Goal: Check status: Check status

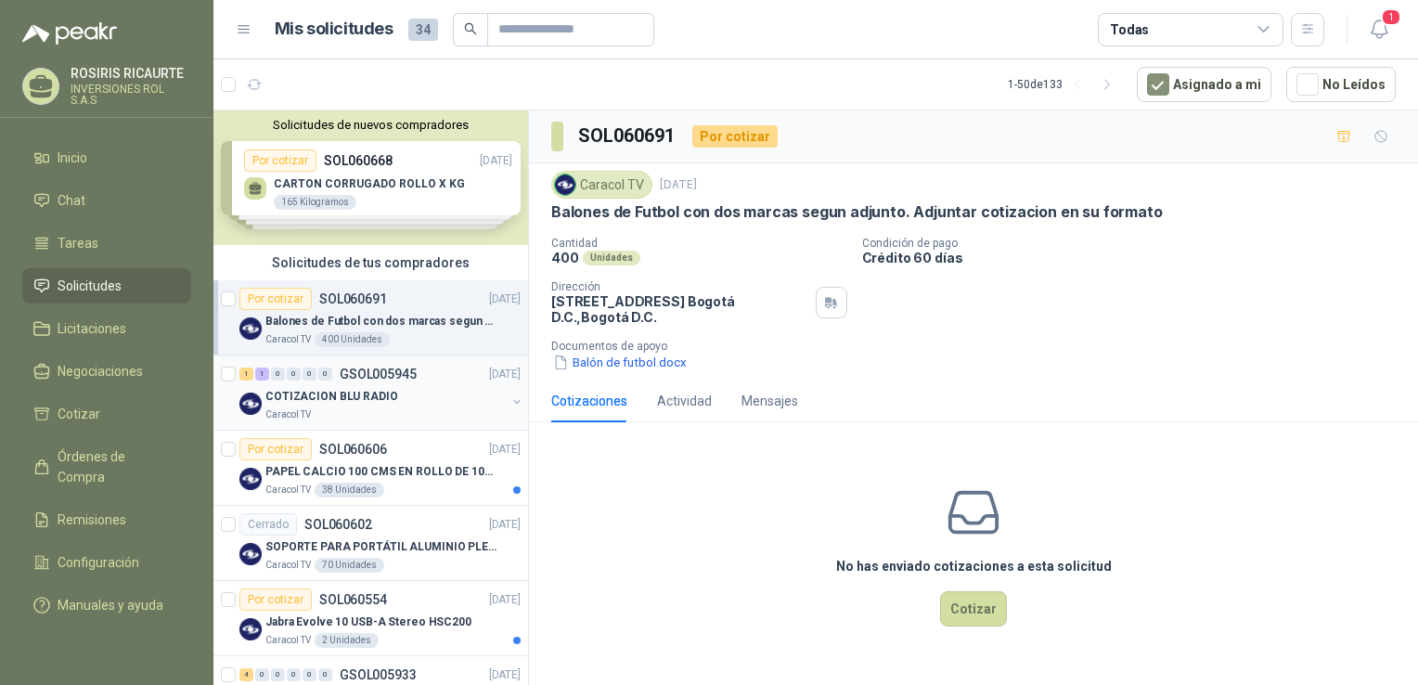
click at [434, 413] on div "Caracol TV" at bounding box center [385, 414] width 240 height 15
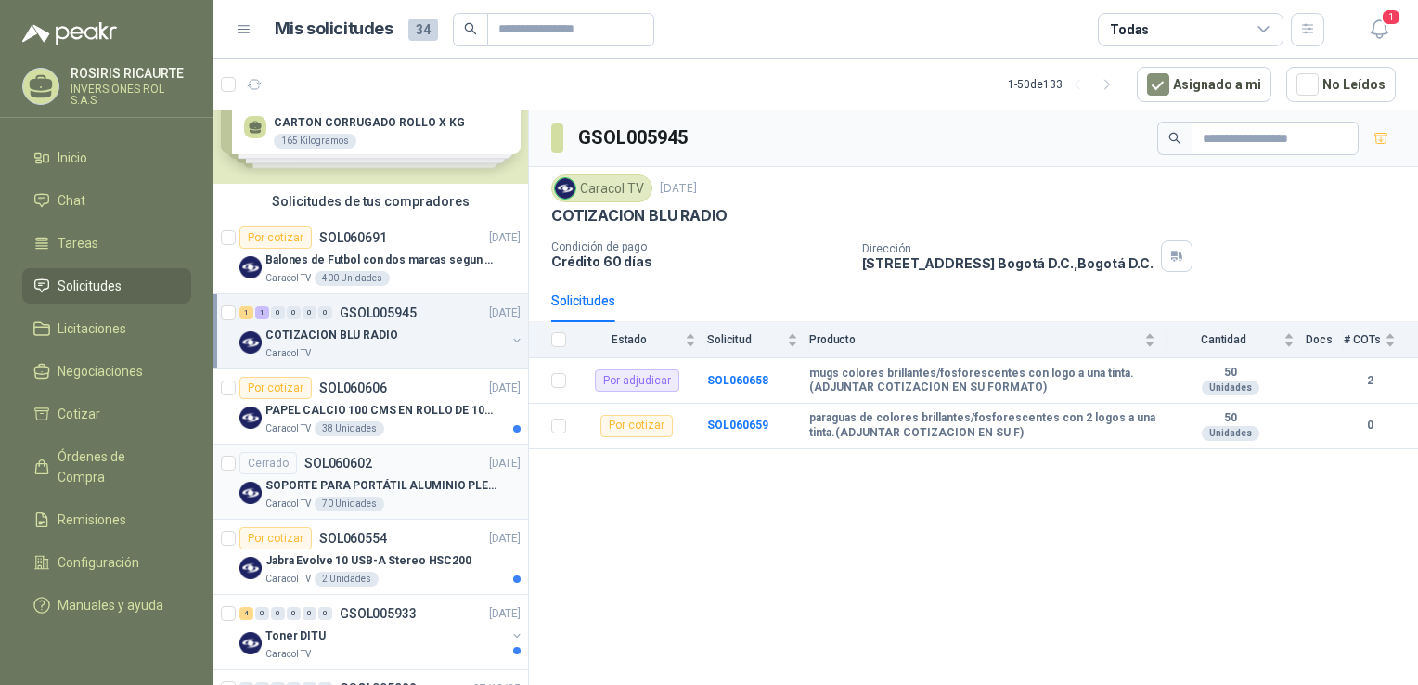
scroll to position [93, 0]
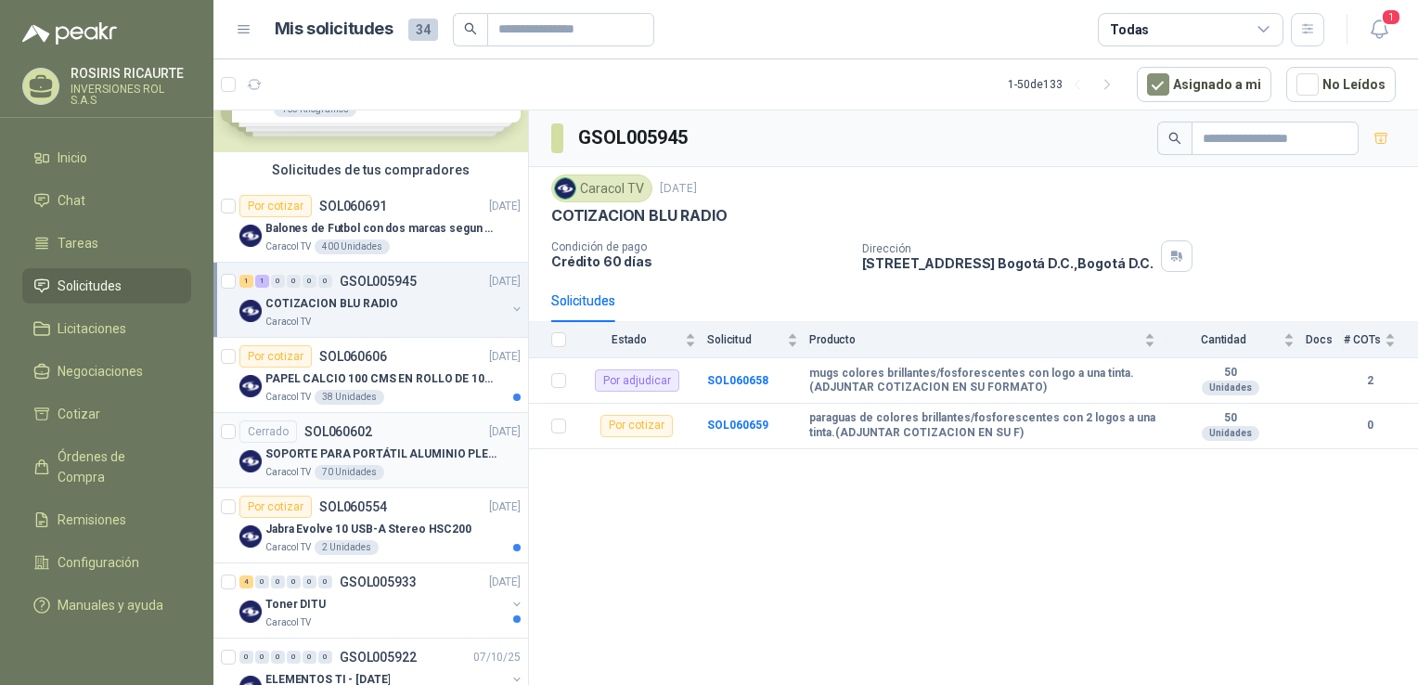
click at [427, 473] on div "Caracol TV 70 Unidades" at bounding box center [392, 472] width 255 height 15
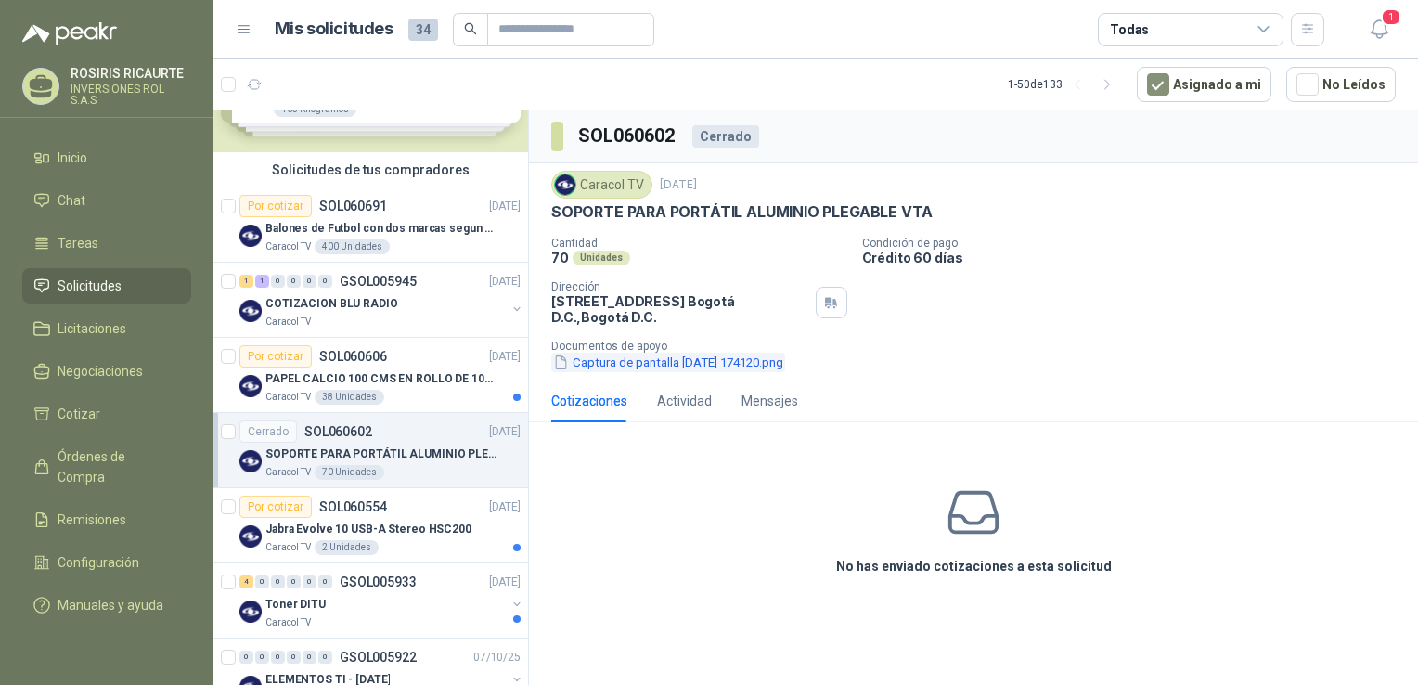
click at [679, 366] on button "Captura de pantalla [DATE] 174120.png" at bounding box center [668, 362] width 234 height 19
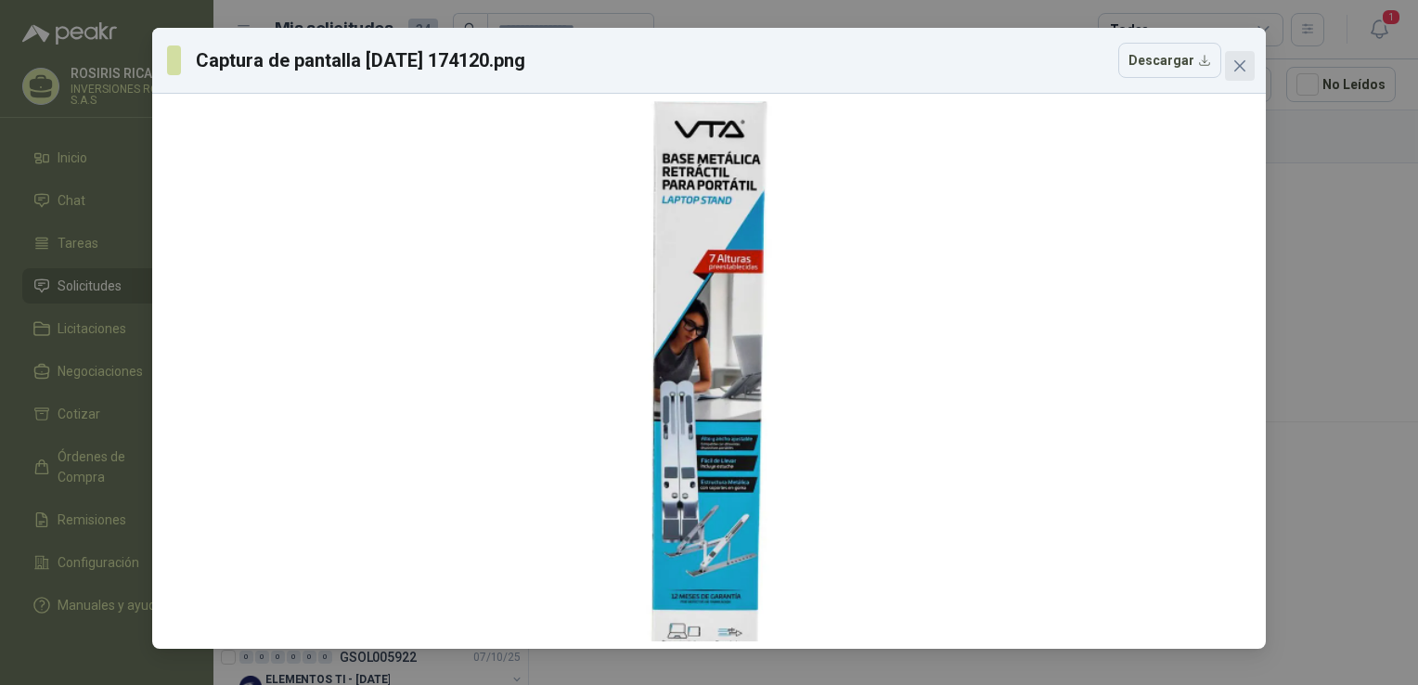
click at [1239, 75] on button "Close" at bounding box center [1240, 66] width 30 height 30
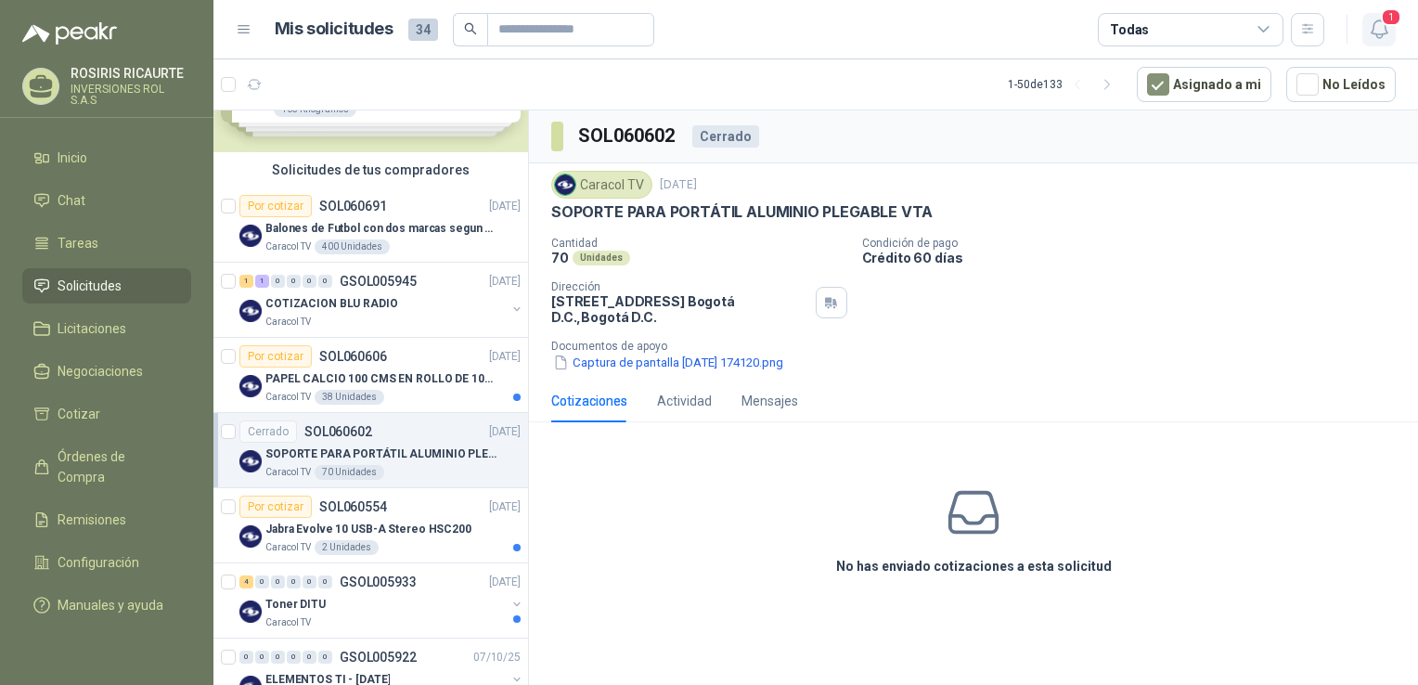
click at [1390, 24] on span "1" at bounding box center [1391, 17] width 20 height 18
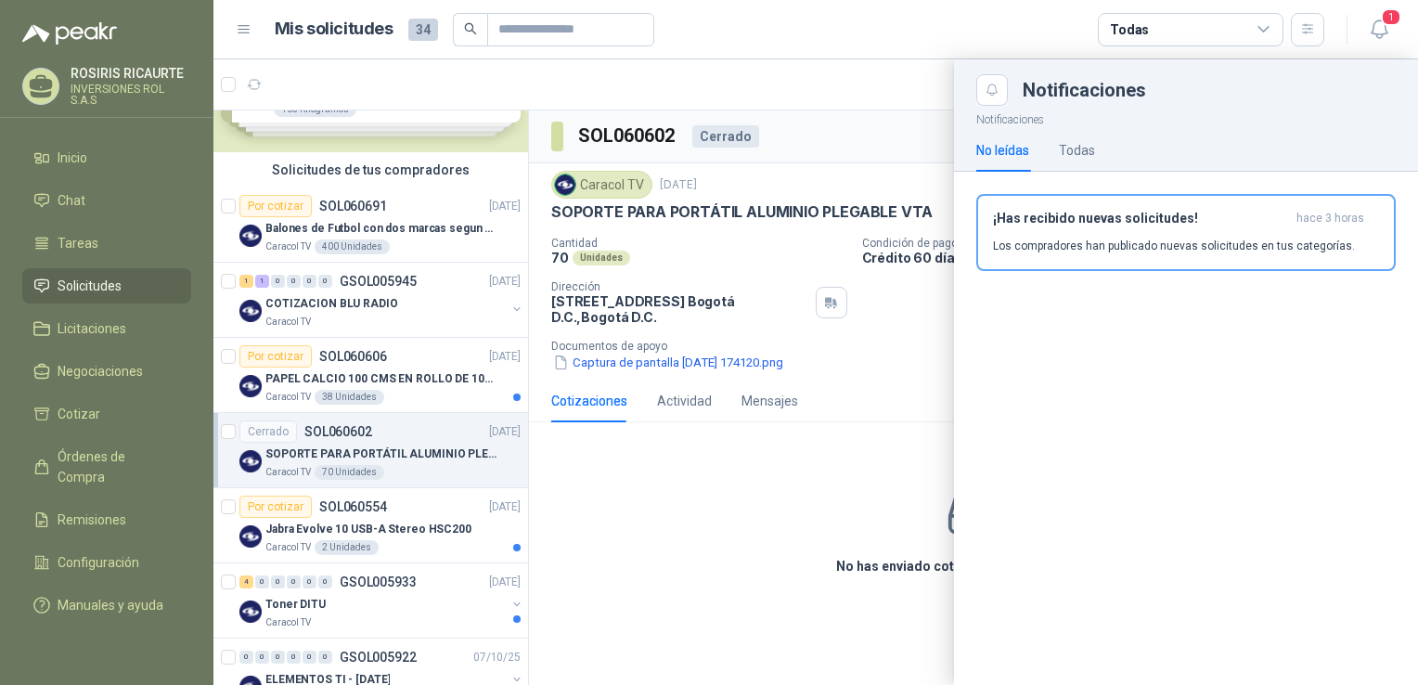
click at [753, 493] on div at bounding box center [815, 371] width 1204 height 625
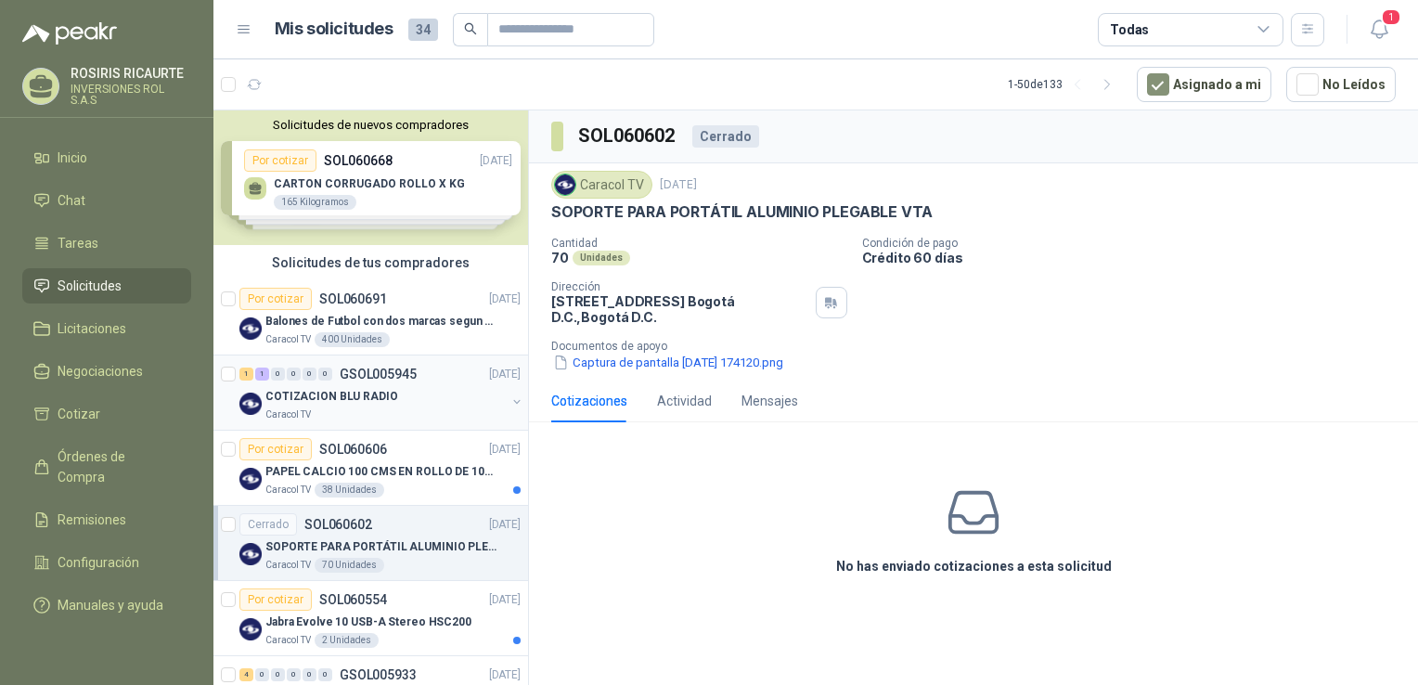
scroll to position [93, 0]
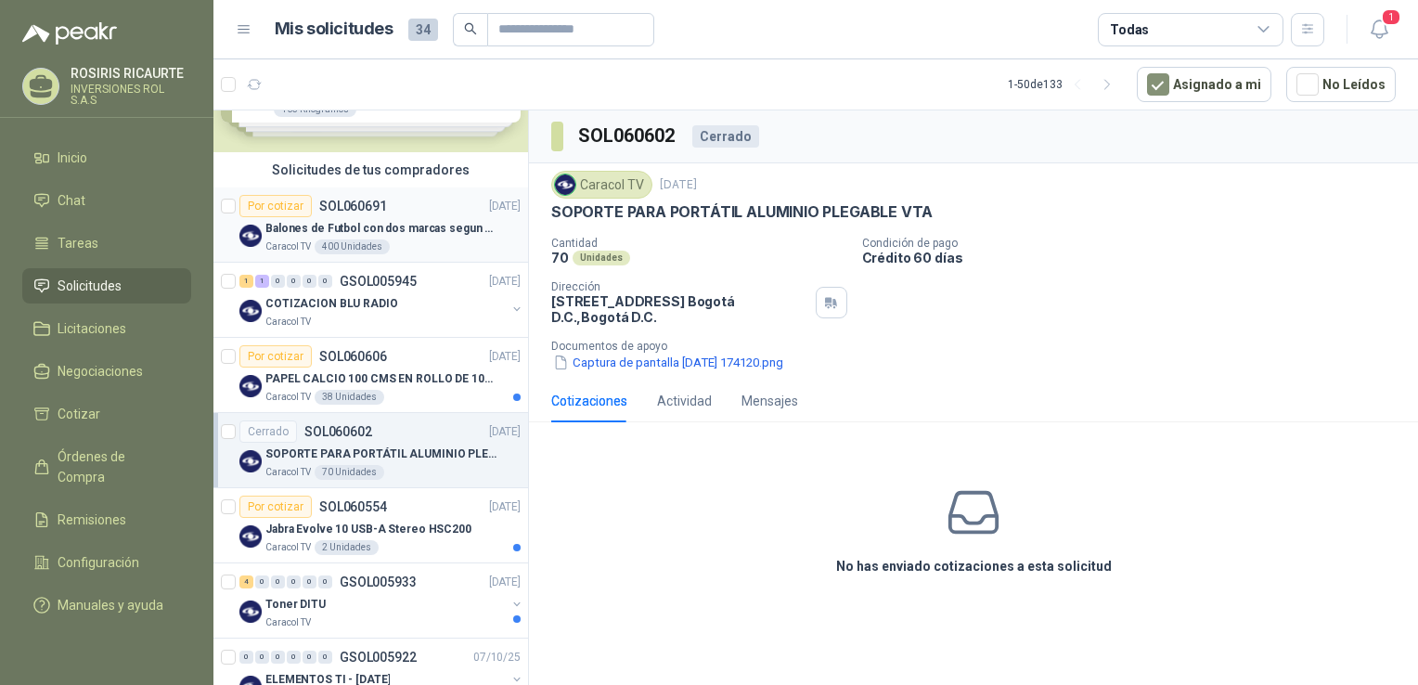
click at [431, 241] on div "Caracol TV 400 Unidades" at bounding box center [392, 246] width 255 height 15
